Goal: Entertainment & Leisure: Consume media (video, audio)

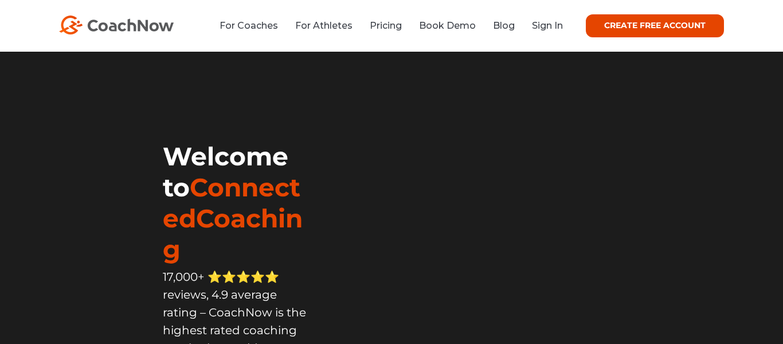
click at [557, 23] on link "Sign In" at bounding box center [547, 25] width 31 height 11
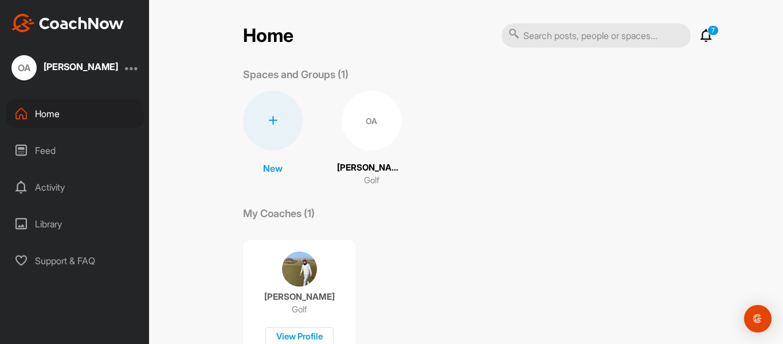
click at [78, 154] on div "Feed" at bounding box center [75, 150] width 138 height 29
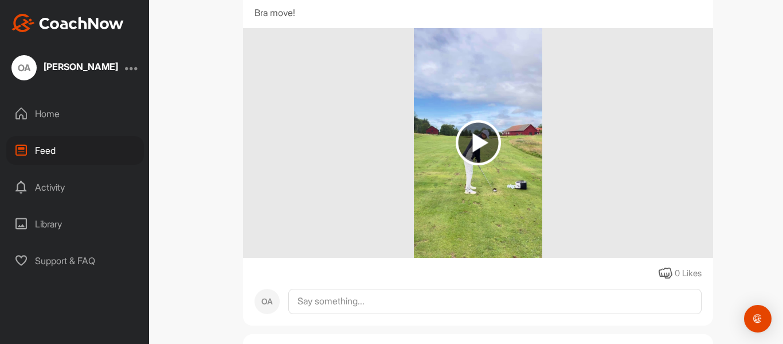
scroll to position [2075, 0]
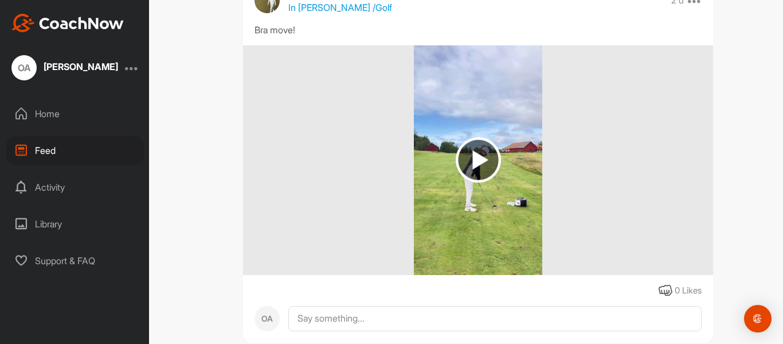
click at [440, 149] on img at bounding box center [478, 159] width 129 height 229
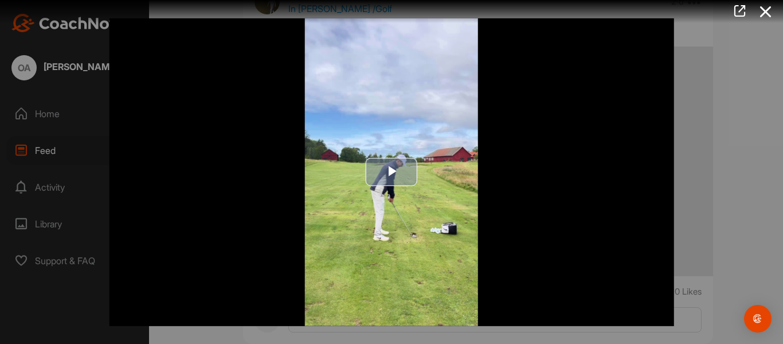
click at [392, 172] on span "Video Player" at bounding box center [392, 172] width 0 height 0
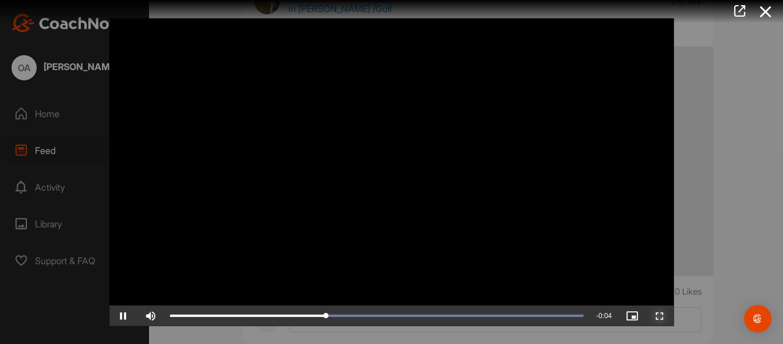
click at [662, 315] on span "Video Player" at bounding box center [660, 315] width 28 height 0
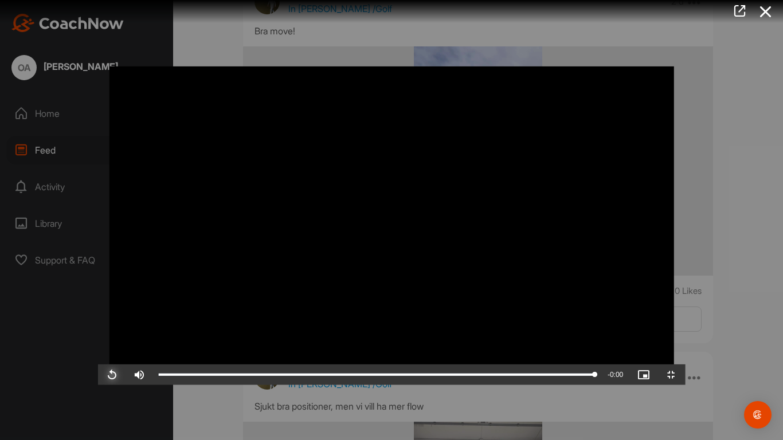
click at [98, 343] on span "Video Player" at bounding box center [112, 375] width 28 height 0
click at [685, 343] on span "Video Player" at bounding box center [672, 375] width 28 height 0
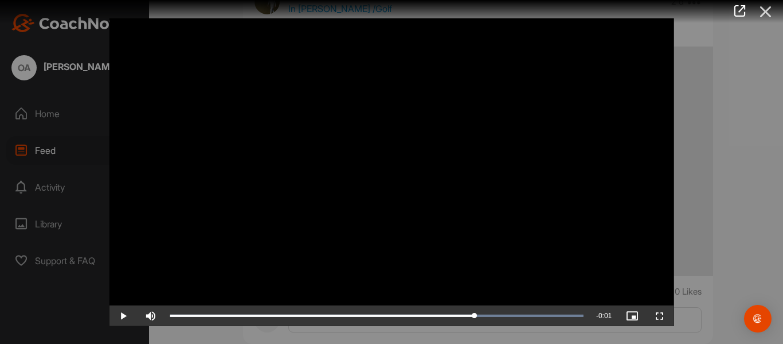
click at [768, 10] on icon at bounding box center [766, 11] width 26 height 21
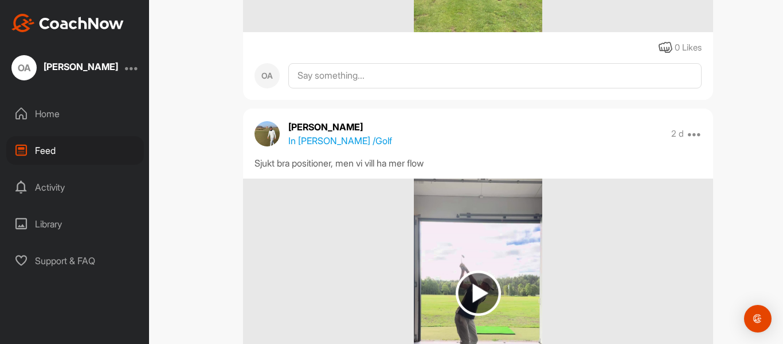
scroll to position [2338, 0]
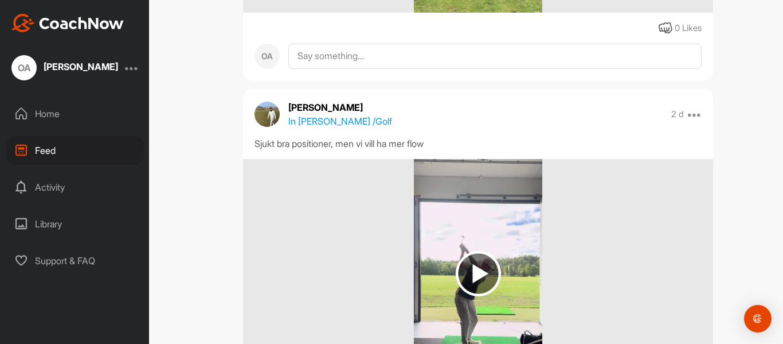
click at [512, 254] on img at bounding box center [478, 273] width 129 height 229
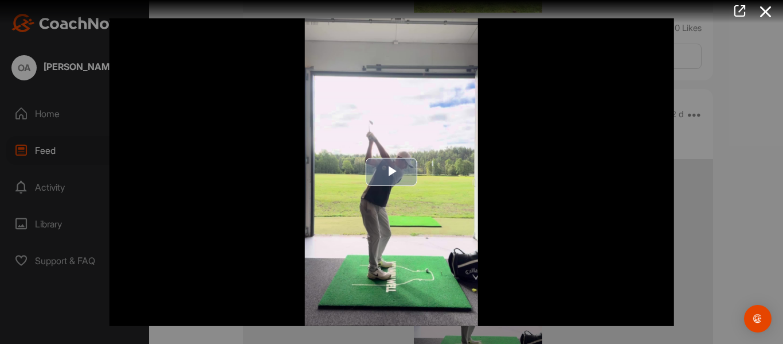
click at [392, 172] on span "Video Player" at bounding box center [392, 172] width 0 height 0
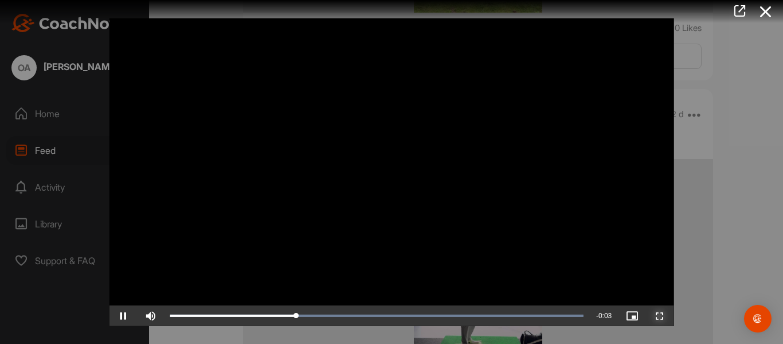
click at [664, 315] on span "Video Player" at bounding box center [660, 315] width 28 height 0
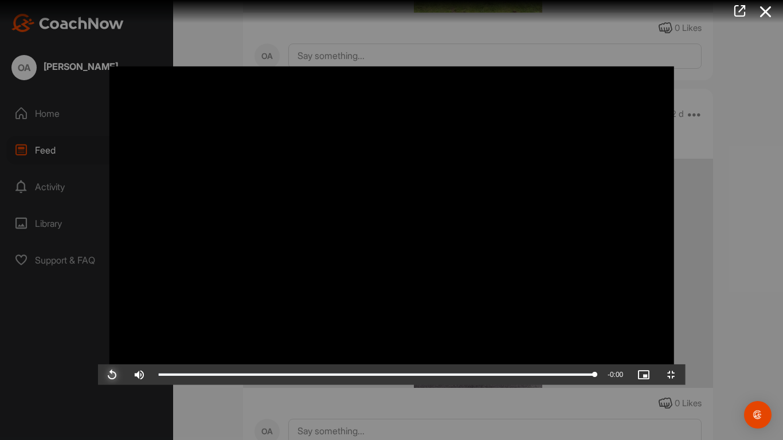
click at [98, 343] on span "Video Player" at bounding box center [112, 375] width 28 height 0
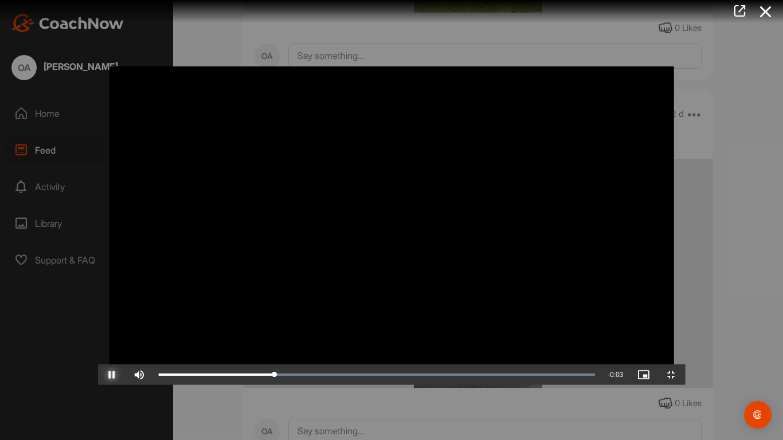
click at [98, 343] on span "Video Player" at bounding box center [112, 375] width 28 height 0
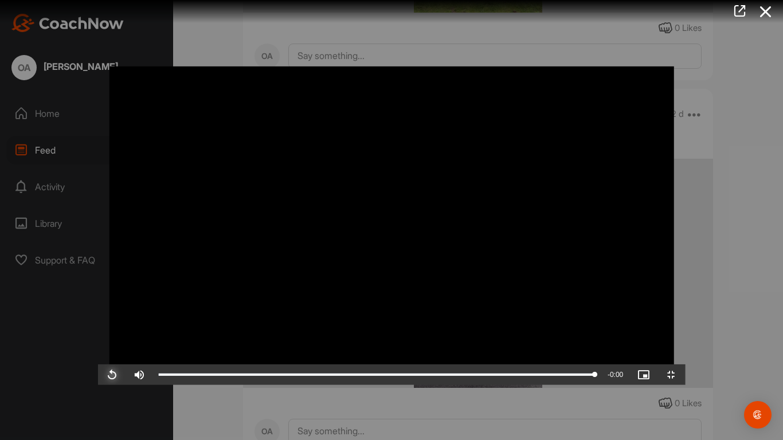
click at [98, 343] on span "Video Player" at bounding box center [112, 375] width 28 height 0
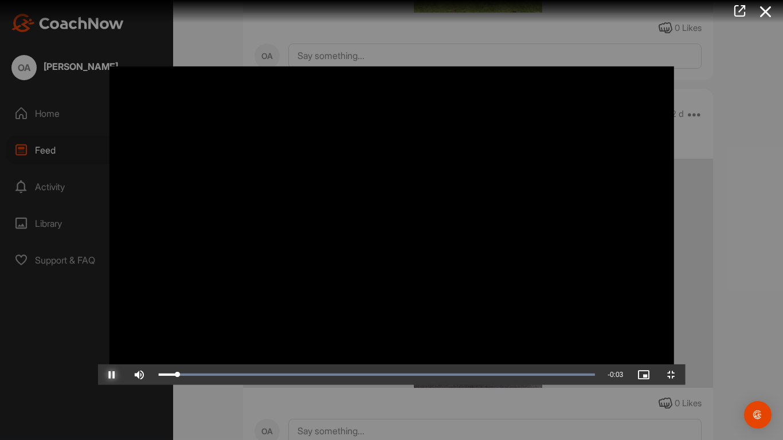
click at [98, 343] on span "Video Player" at bounding box center [112, 375] width 28 height 0
drag, startPoint x: 377, startPoint y: 284, endPoint x: 485, endPoint y: 375, distance: 141.2
click at [485, 343] on video "Video Player" at bounding box center [392, 220] width 588 height 330
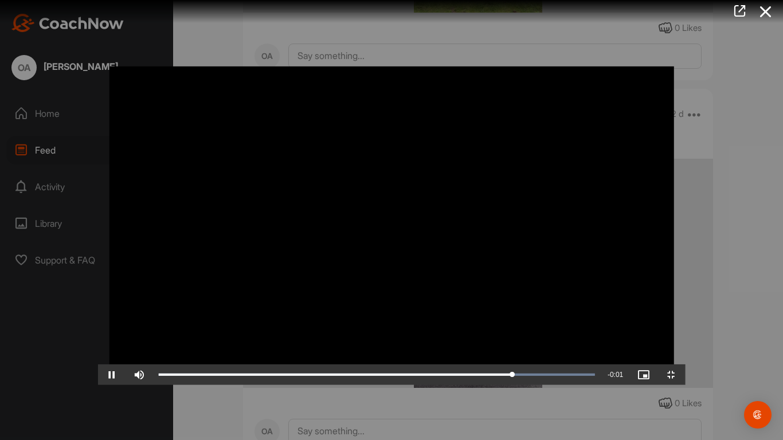
click at [444, 343] on video "Video Player" at bounding box center [392, 220] width 588 height 330
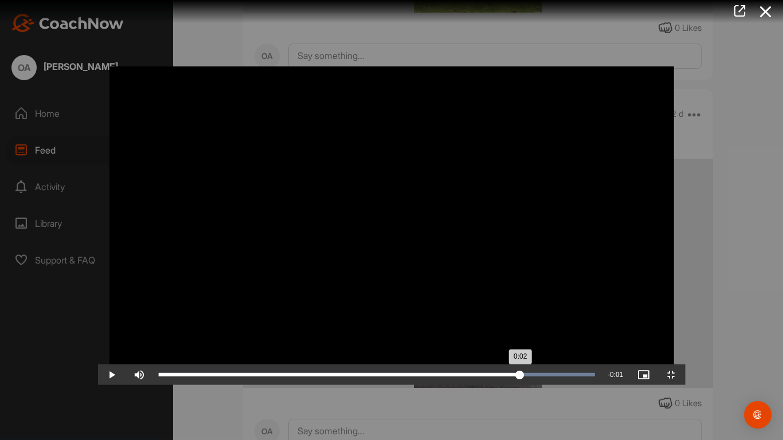
click at [153, 343] on div "Loaded : 100.00% 0:00 0:02" at bounding box center [377, 375] width 448 height 21
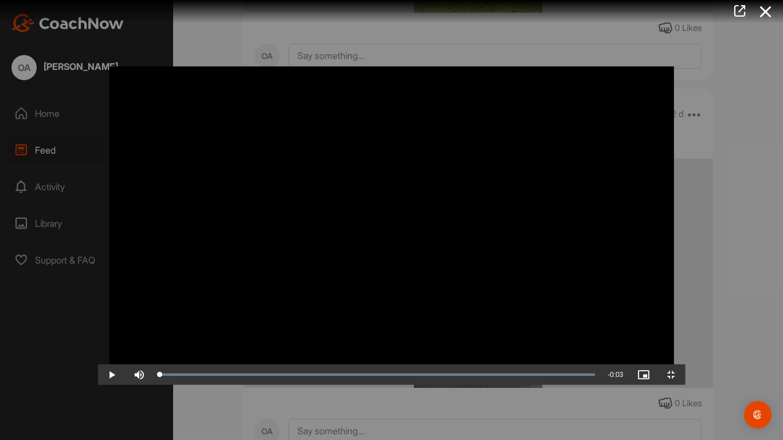
click at [428, 343] on video "Video Player" at bounding box center [392, 220] width 588 height 330
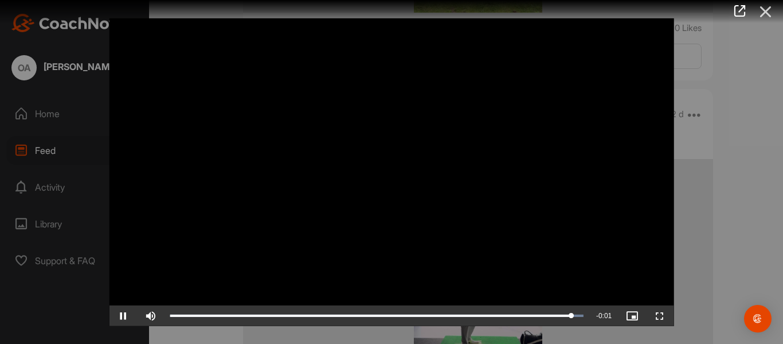
click at [768, 14] on icon at bounding box center [766, 11] width 26 height 21
